Goal: Information Seeking & Learning: Learn about a topic

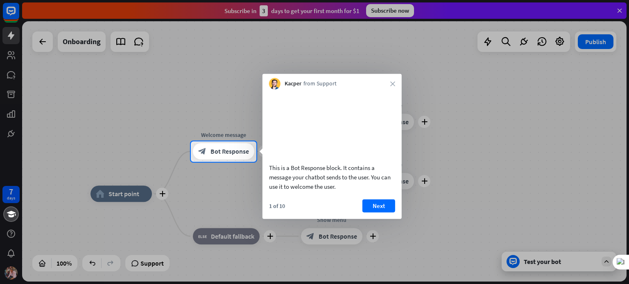
click at [41, 44] on div at bounding box center [314, 71] width 629 height 142
click at [380, 115] on video at bounding box center [332, 125] width 126 height 63
click at [396, 83] on div "Kacper from Support close" at bounding box center [331, 82] width 139 height 16
click at [382, 80] on div "Kacper from Support close" at bounding box center [331, 82] width 139 height 16
click at [393, 83] on icon "close" at bounding box center [392, 83] width 5 height 5
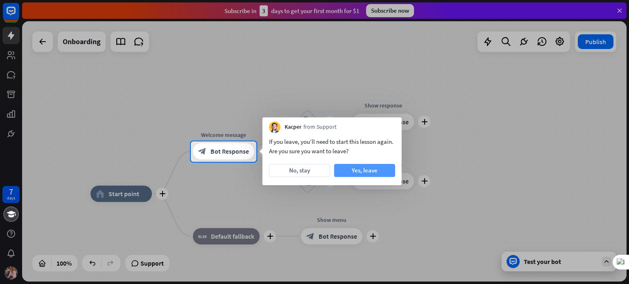
click at [349, 176] on button "Yes, leave" at bounding box center [364, 170] width 61 height 13
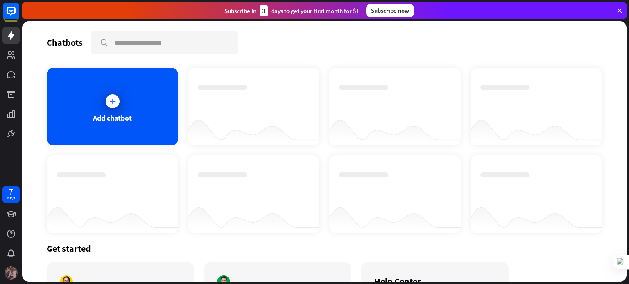
click at [11, 272] on img at bounding box center [11, 273] width 13 height 13
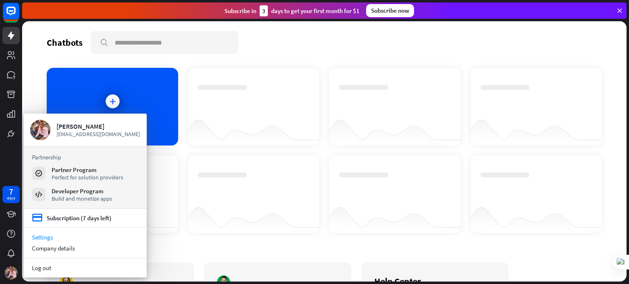
click at [72, 239] on link "Settings" at bounding box center [85, 237] width 123 height 11
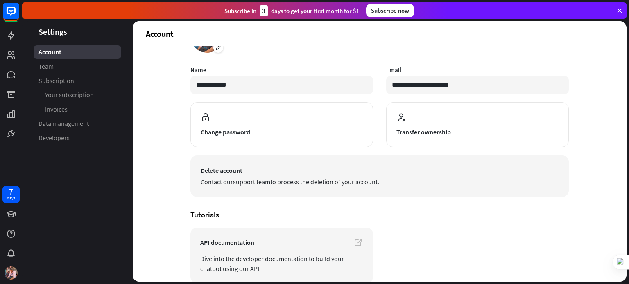
scroll to position [78, 0]
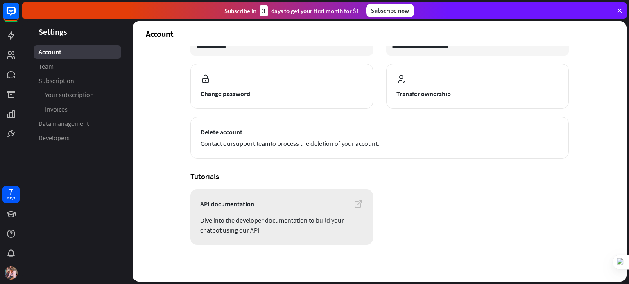
click at [229, 205] on span "API documentation" at bounding box center [281, 204] width 163 height 10
click at [8, 278] on img at bounding box center [11, 273] width 13 height 13
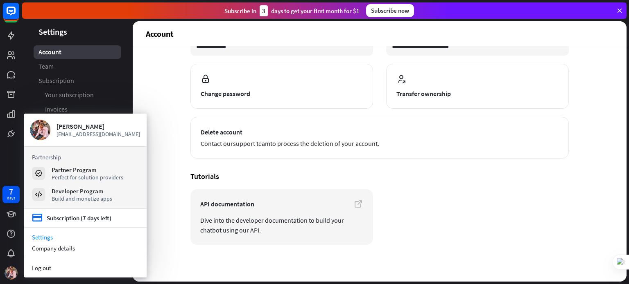
click at [46, 238] on link "Settings" at bounding box center [85, 237] width 123 height 11
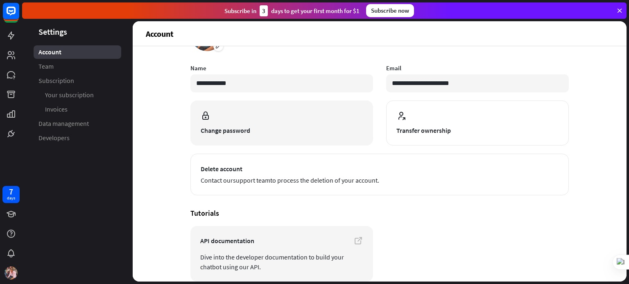
scroll to position [0, 0]
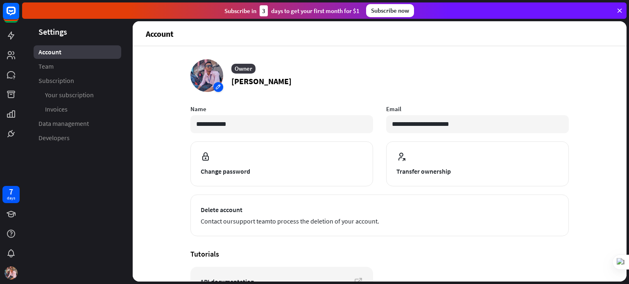
click at [209, 70] on div at bounding box center [206, 75] width 33 height 33
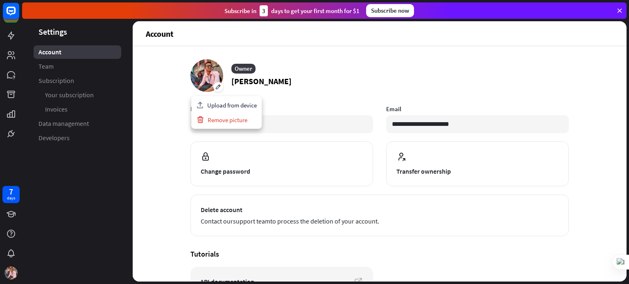
click at [314, 105] on label "Name" at bounding box center [281, 109] width 183 height 8
click at [620, 9] on icon at bounding box center [619, 10] width 7 height 7
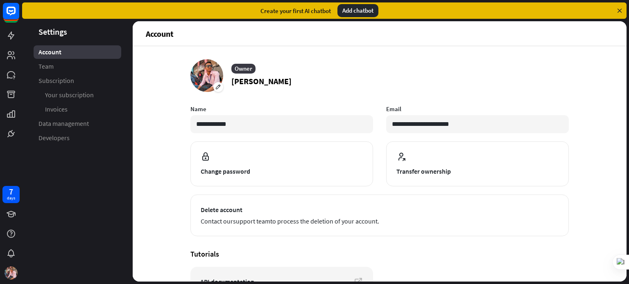
click at [345, 9] on div "Add chatbot" at bounding box center [357, 10] width 41 height 13
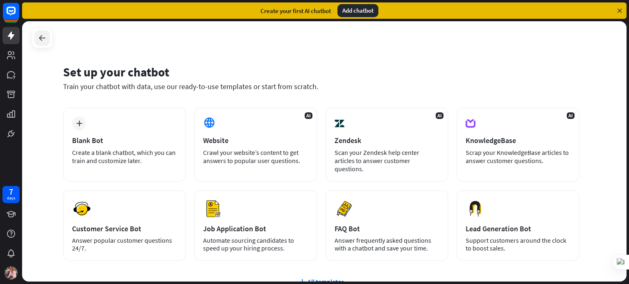
click at [43, 38] on icon at bounding box center [42, 38] width 10 height 10
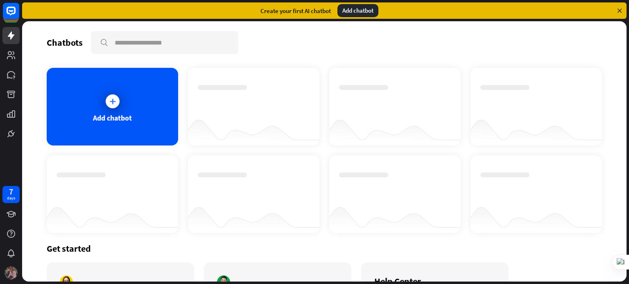
click at [8, 273] on img at bounding box center [11, 273] width 13 height 13
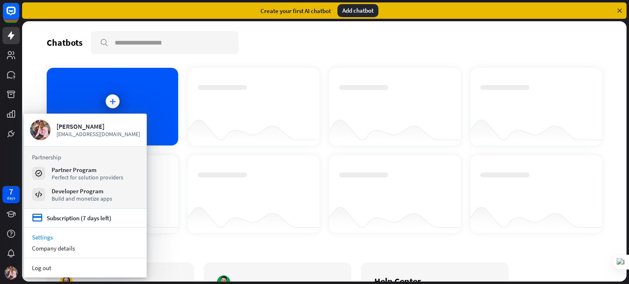
click at [77, 234] on link "Settings" at bounding box center [85, 237] width 123 height 11
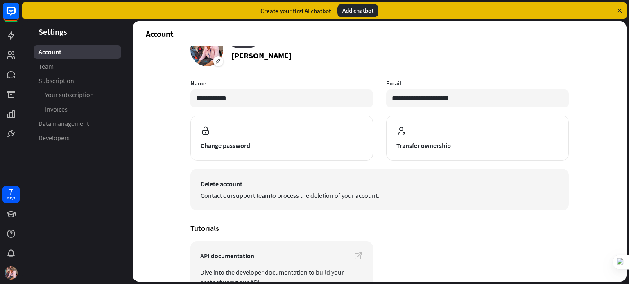
scroll to position [78, 0]
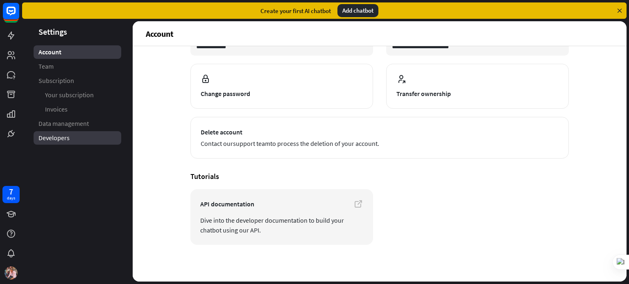
click at [62, 140] on span "Developers" at bounding box center [53, 138] width 31 height 9
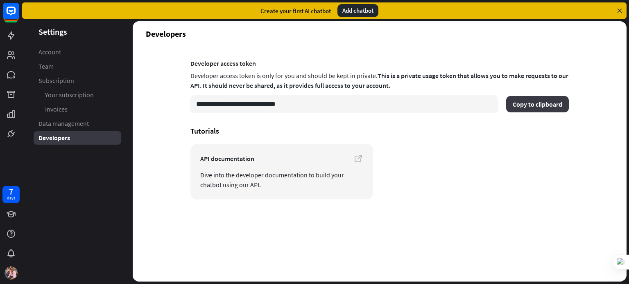
click at [549, 102] on button "Copy to clipboard" at bounding box center [537, 104] width 63 height 16
